Goal: Task Accomplishment & Management: Complete application form

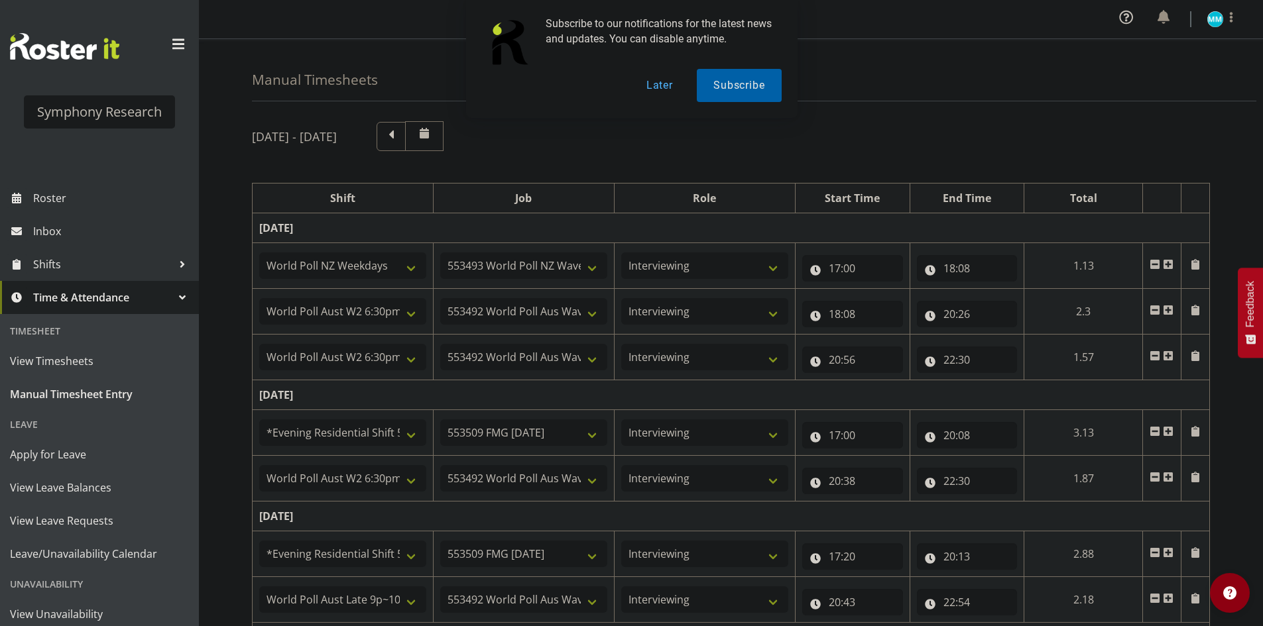
select select "41604"
select select "10527"
select select "47"
select select "56692"
select select "10499"
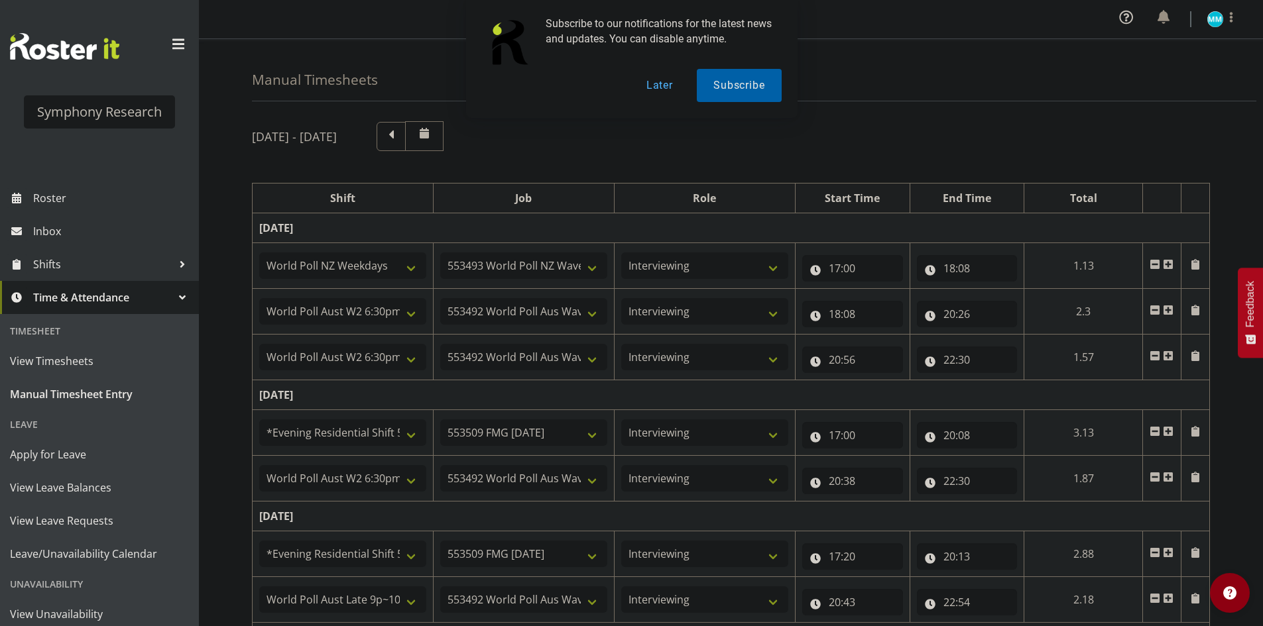
select select "47"
select select "56692"
select select "10499"
select select "47"
select select "48116"
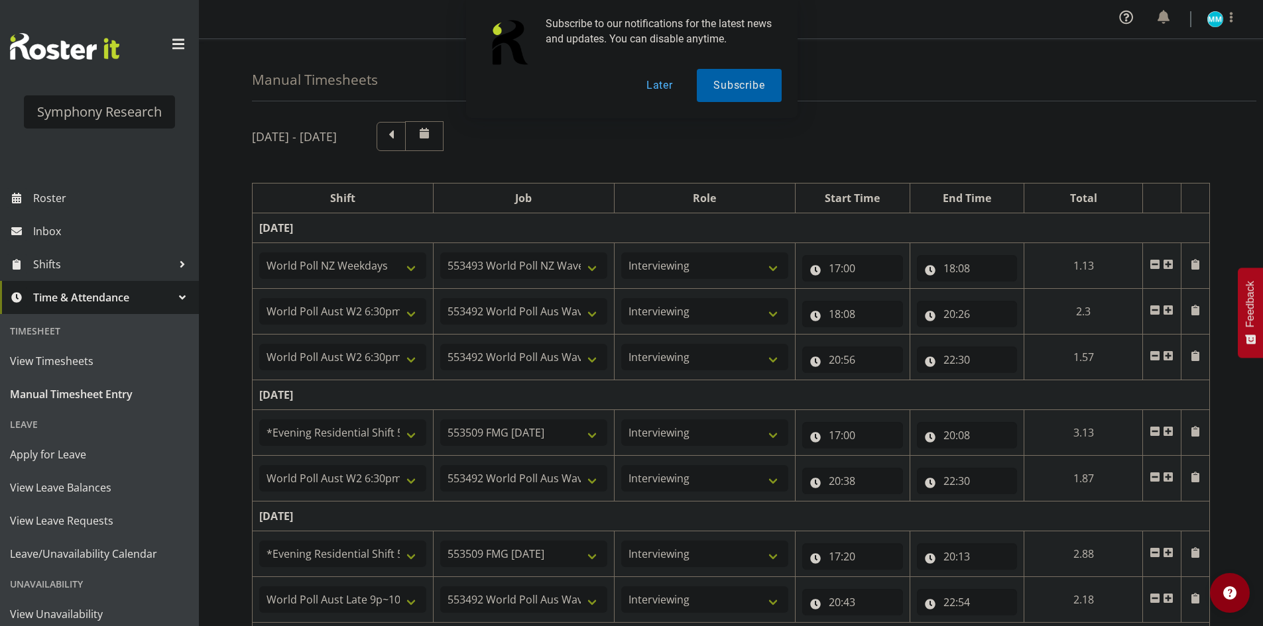
select select "10585"
select select "47"
select select "56692"
select select "10499"
select select "47"
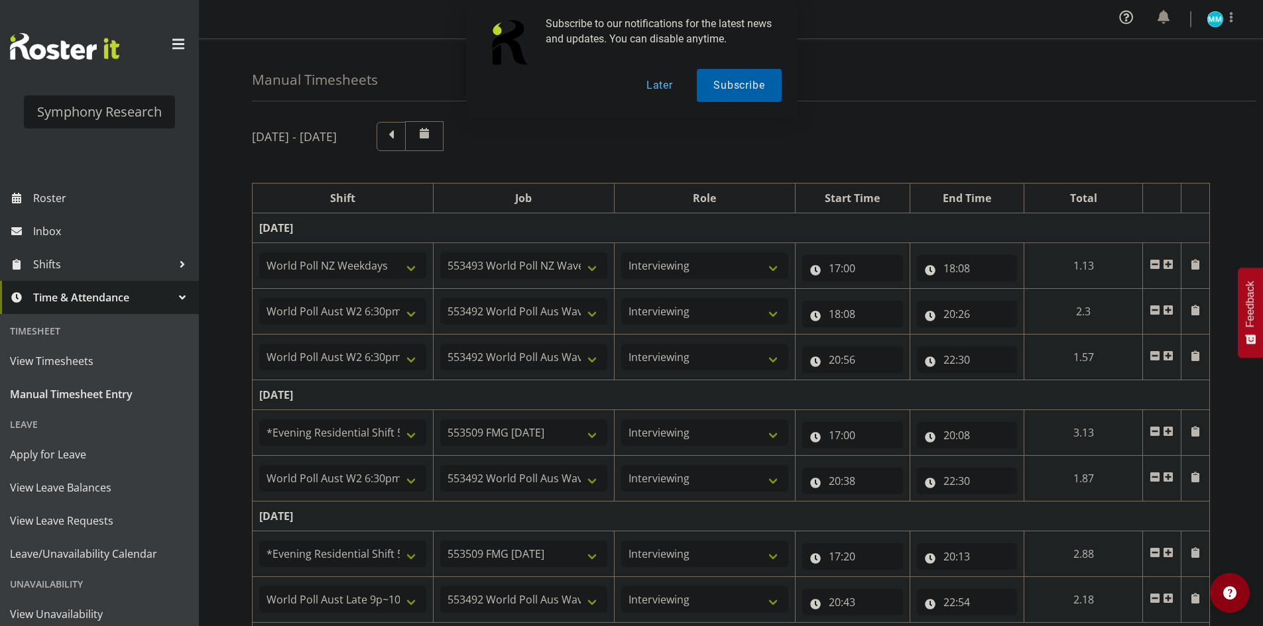
select select "48116"
select select "10585"
select select "47"
select select "57511"
select select "10499"
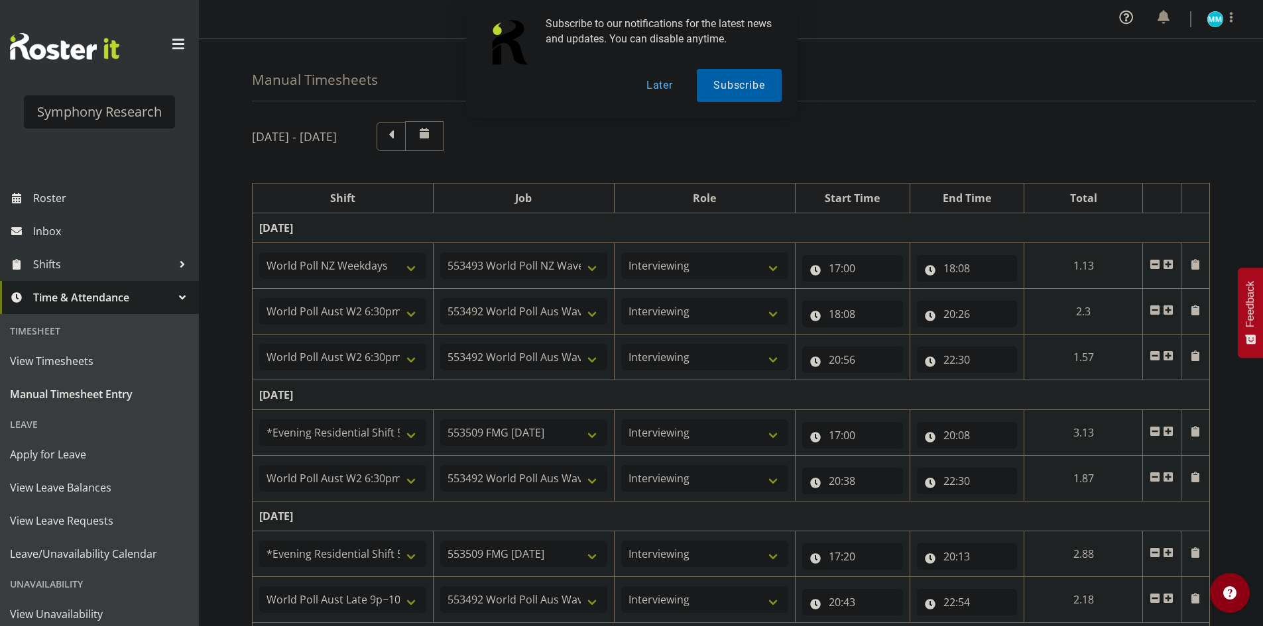
select select "47"
select select "48116"
select select "10585"
select select "47"
select select "57511"
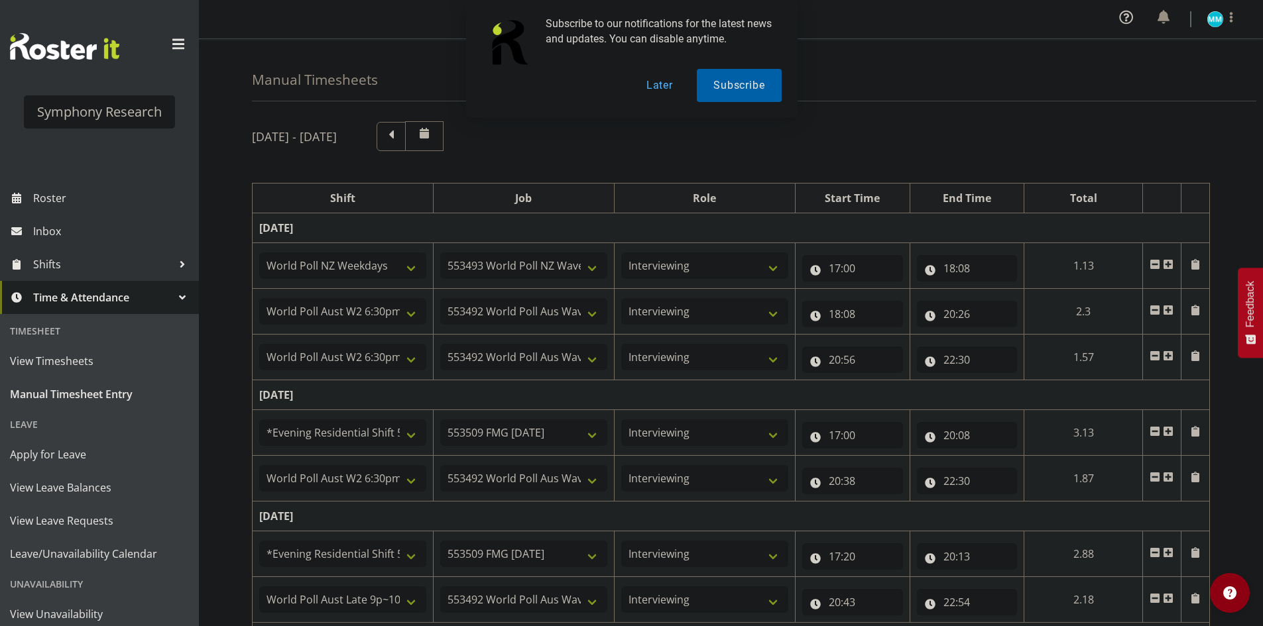
select select "10499"
select select "47"
select select "48116"
select select "10585"
select select "47"
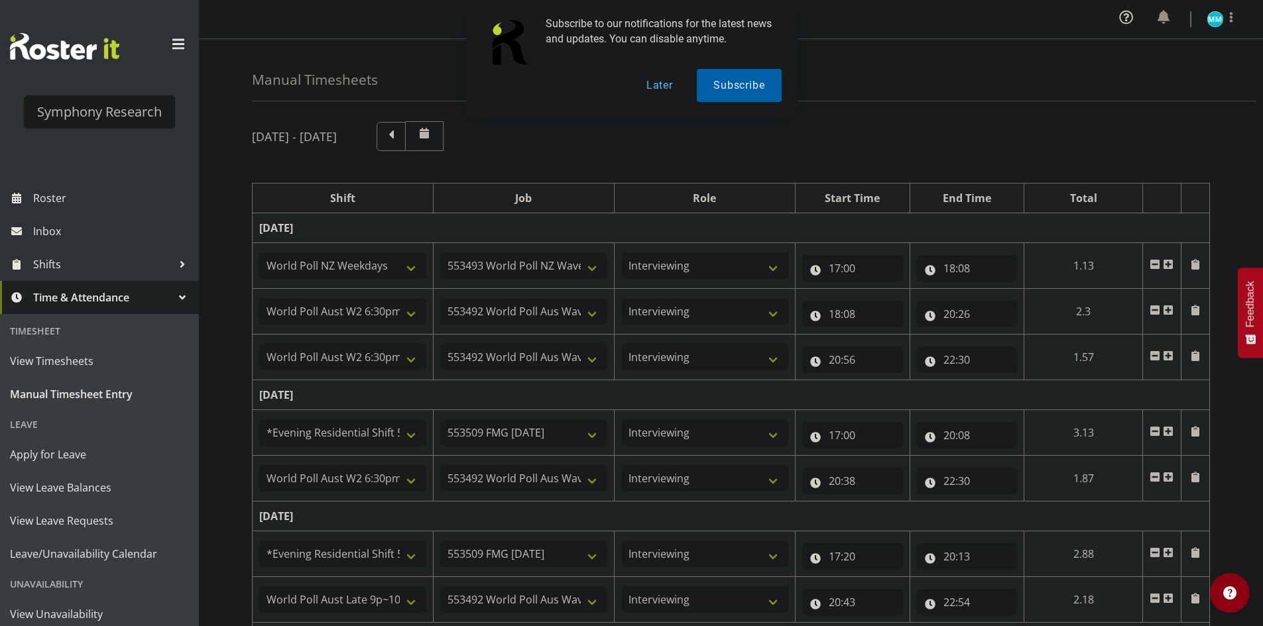
select select "57511"
select select "10499"
select select "47"
select select "41319"
select select "10527"
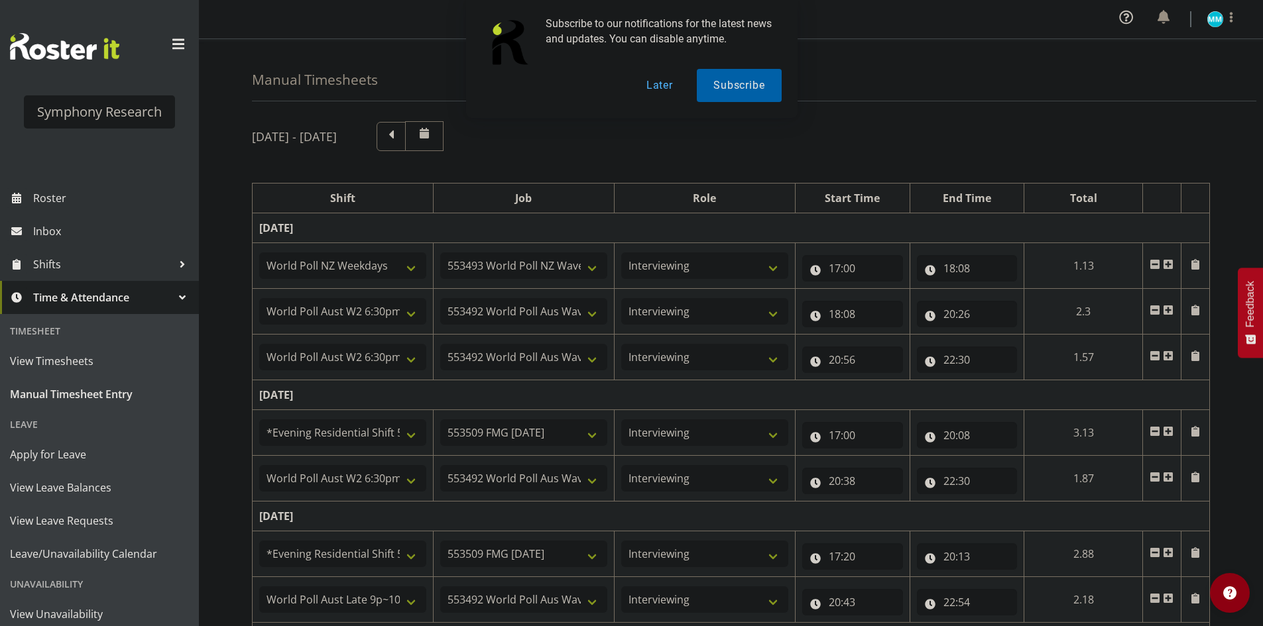
select select "47"
select select "11547"
select select "10499"
select select "47"
select select "11547"
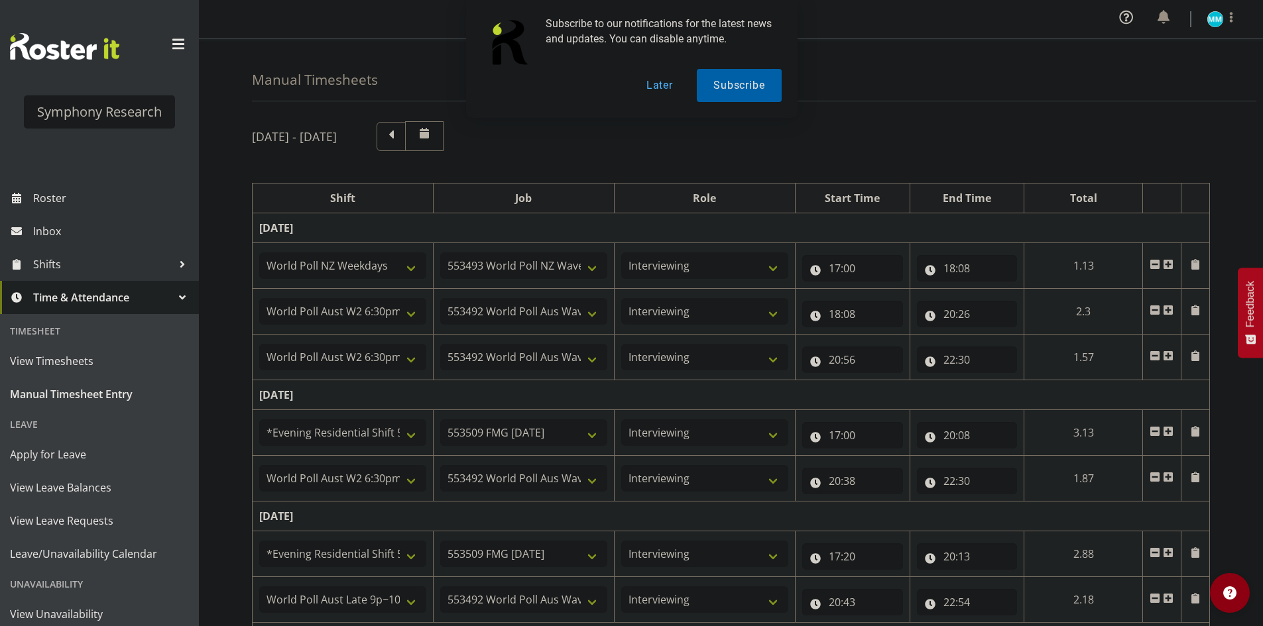
select select "10499"
select select "47"
select select "41319"
select select "10527"
select select "47"
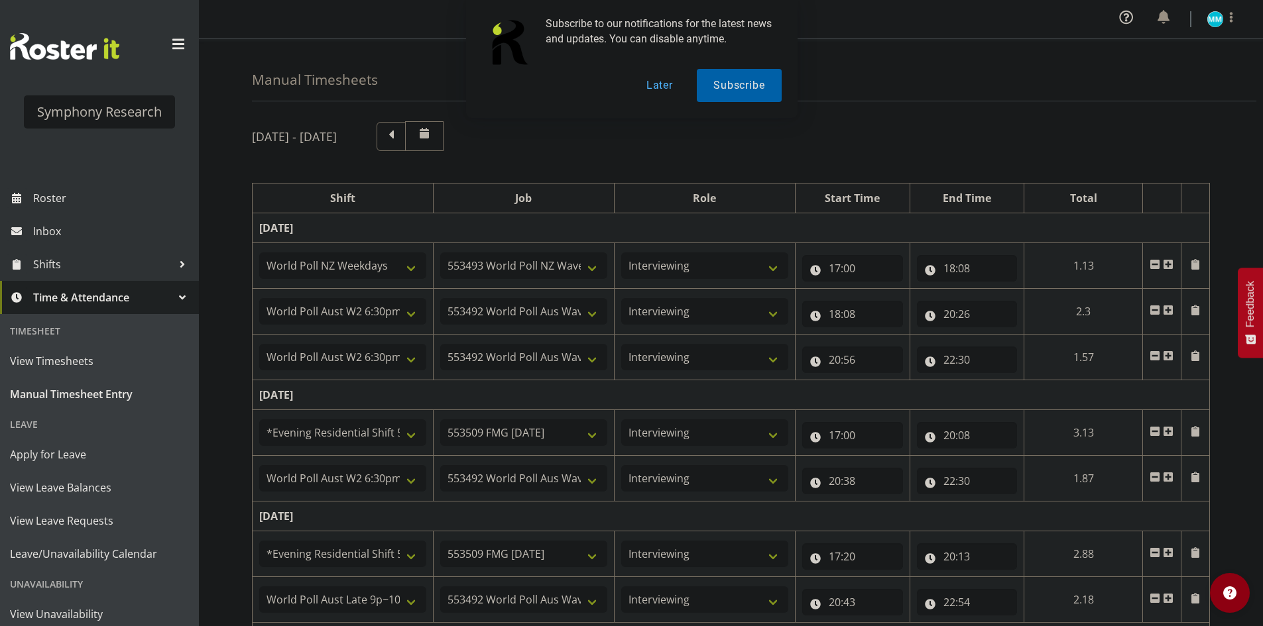
select select "11547"
select select "10499"
select select "47"
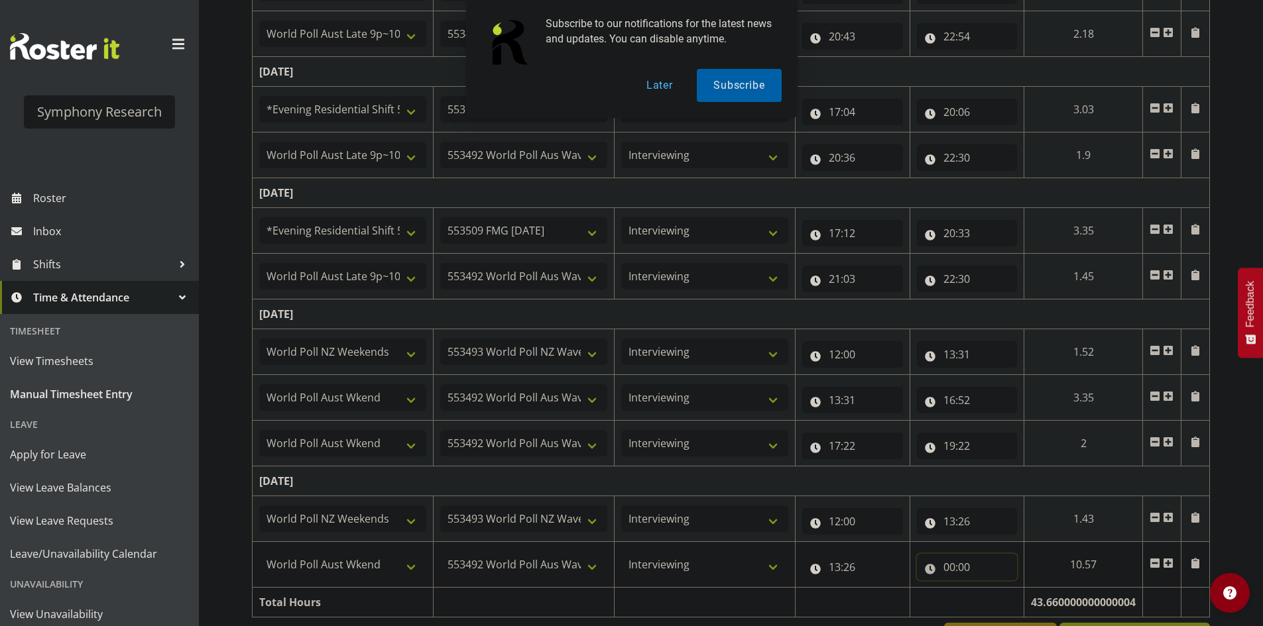
click at [957, 573] on input "00:00" at bounding box center [967, 567] width 101 height 27
click at [1001, 609] on select "00 01 02 03 04 05 06 07 08 09 10 11 12 13 14 15 16 17 18 19 20 21 22 23" at bounding box center [1007, 602] width 30 height 27
select select "14"
click at [992, 589] on select "00 01 02 03 04 05 06 07 08 09 10 11 12 13 14 15 16 17 18 19 20 21 22 23" at bounding box center [1007, 602] width 30 height 27
type input "14:00"
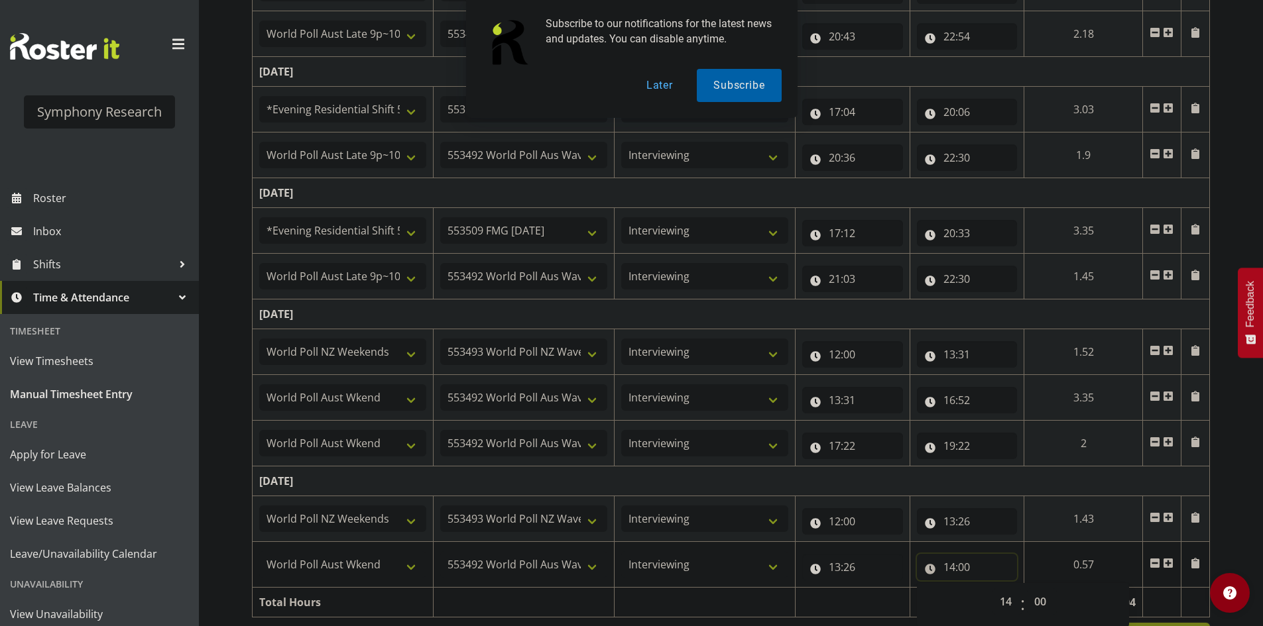
click at [965, 571] on input "14:00" at bounding box center [967, 567] width 101 height 27
click at [973, 571] on input "14:00" at bounding box center [967, 567] width 101 height 27
click at [1049, 606] on select "00 01 02 03 04 05 06 07 08 09 10 11 12 13 14 15 16 17 18 19 20 21 22 23 24 25 2…" at bounding box center [1042, 602] width 30 height 27
select select "41"
click at [1057, 589] on select "00 01 02 03 04 05 06 07 08 09 10 11 12 13 14 15 16 17 18 19 20 21 22 23 24 25 2…" at bounding box center [1042, 602] width 30 height 27
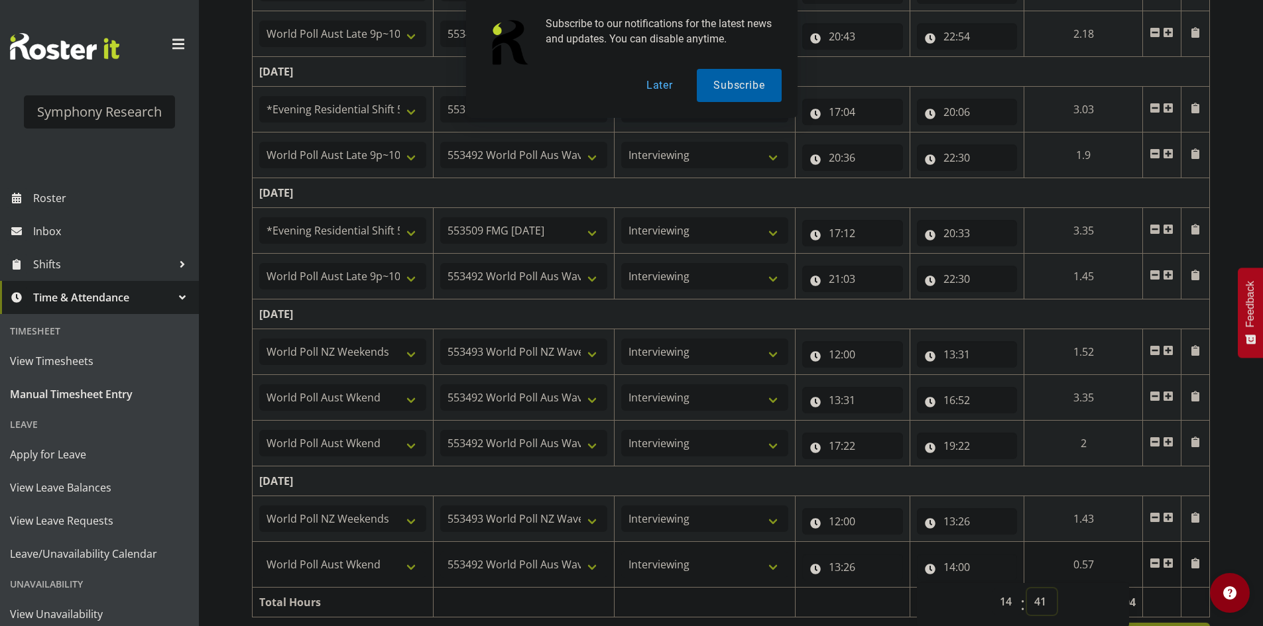
type input "14:41"
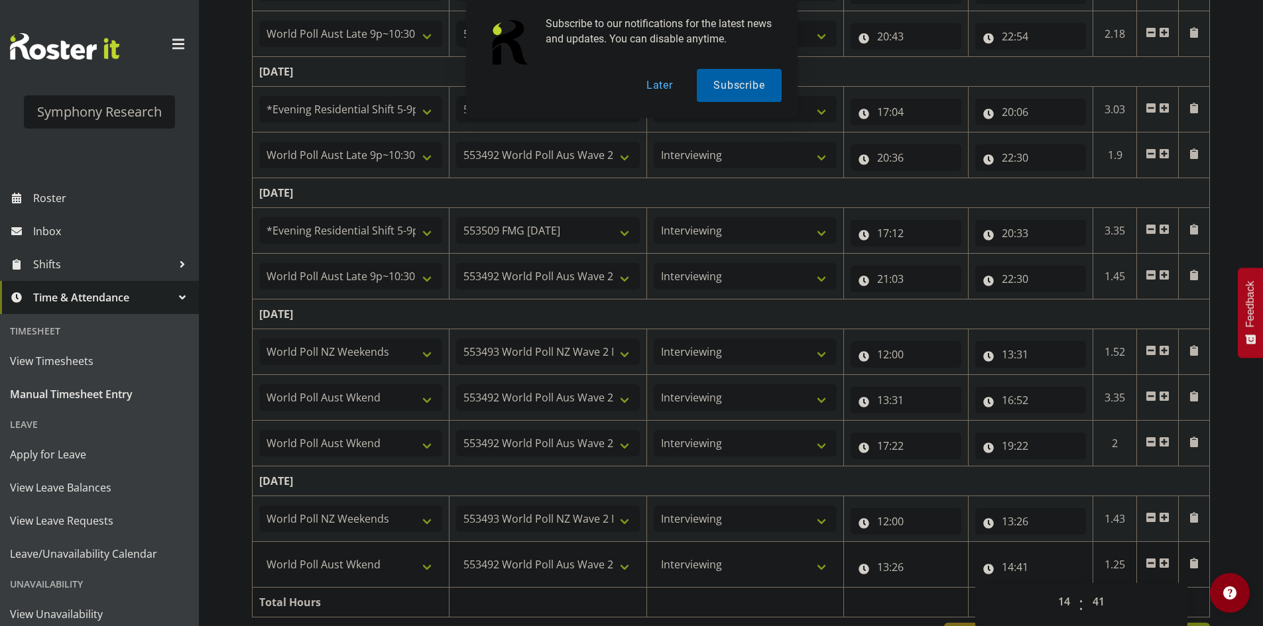
click at [1226, 505] on div "[DATE] - [DATE] Shift Job Role Start Time End Time Total [DATE] !!Weekend Resid…" at bounding box center [757, 103] width 1011 height 1117
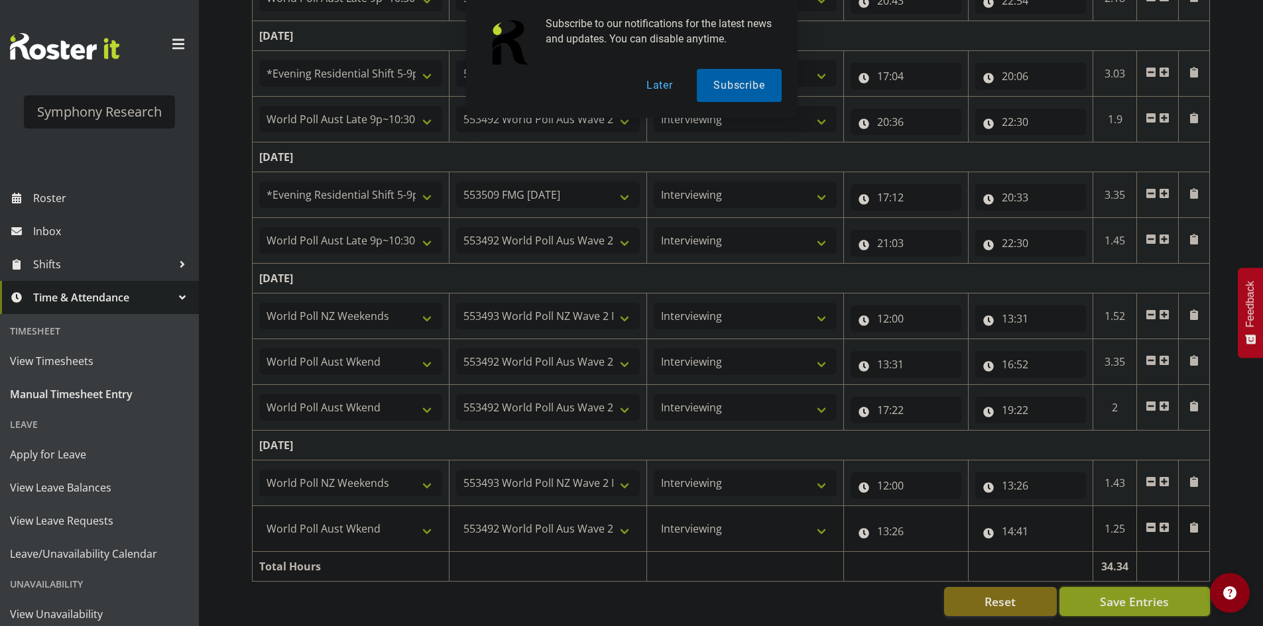
click at [1163, 595] on span "Save Entries" at bounding box center [1134, 601] width 69 height 17
click at [1163, 522] on span at bounding box center [1164, 527] width 11 height 11
click at [1168, 522] on span at bounding box center [1164, 527] width 11 height 11
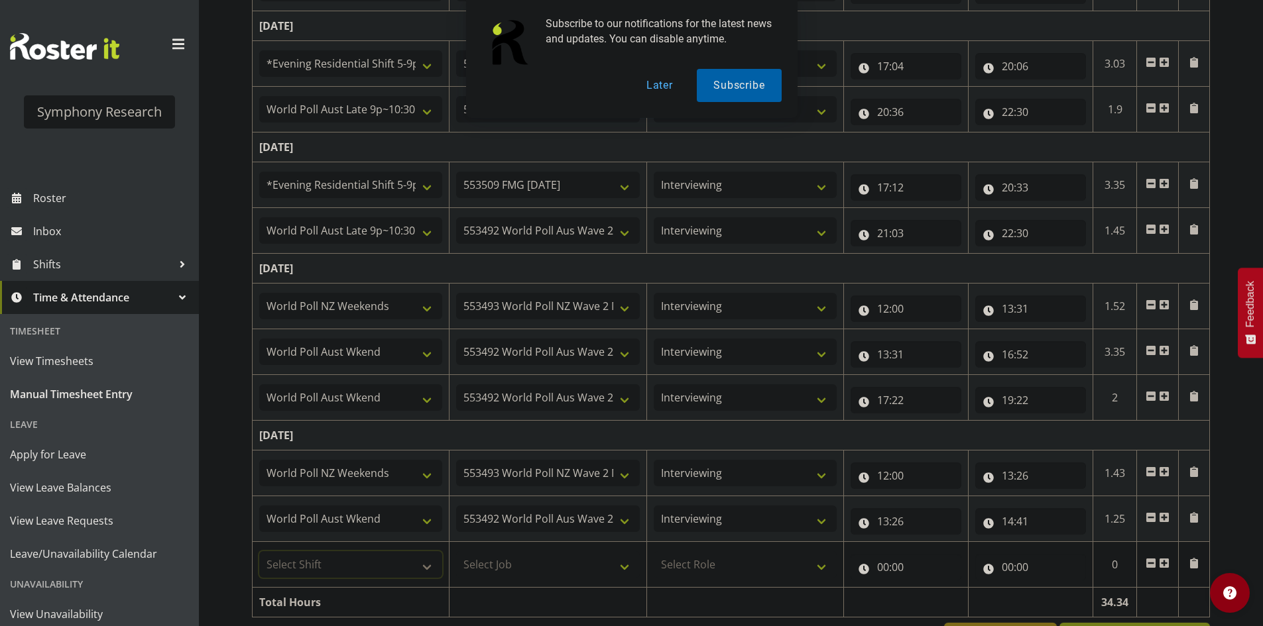
click at [396, 566] on select "Select Shift !!Weekend Residential (Roster IT Shift Label) *Business 9/10am ~ 4…" at bounding box center [350, 565] width 183 height 27
drag, startPoint x: 1242, startPoint y: 455, endPoint x: 1227, endPoint y: 455, distance: 14.6
click at [1240, 455] on div "[DATE] - [DATE] Shift Job Role Start Time End Time Total [DATE] !!Weekend Resid…" at bounding box center [757, 80] width 1011 height 1163
